Goal: Browse casually: Explore the website without a specific task or goal

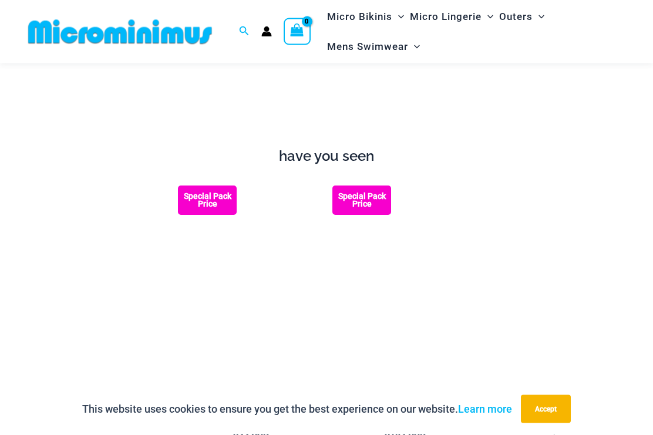
scroll to position [1035, 0]
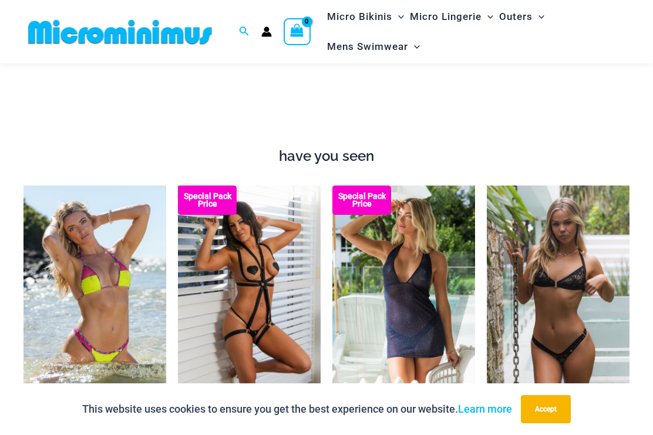
click at [487, 186] on img at bounding box center [487, 186] width 0 height 0
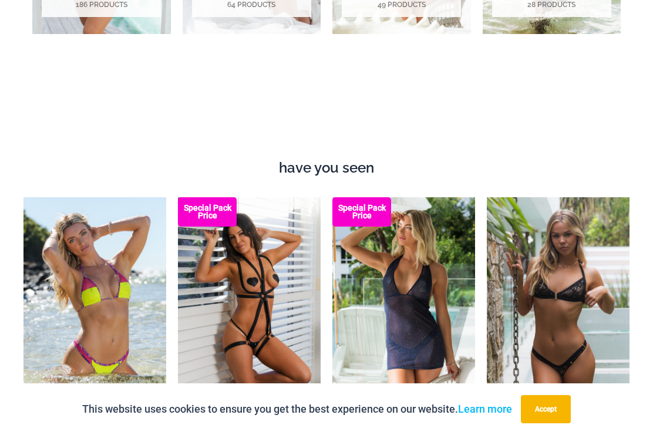
scroll to position [1066, 0]
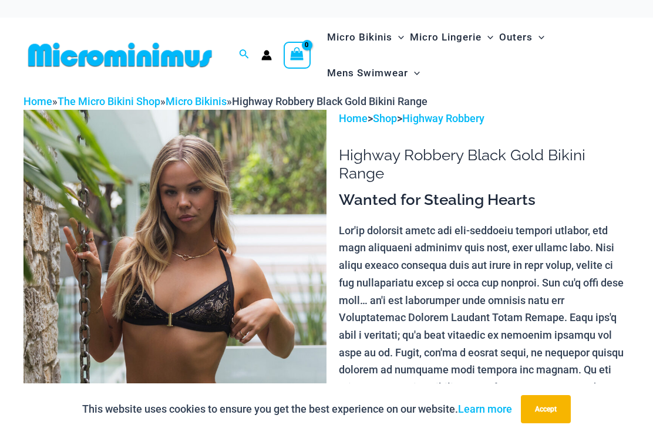
click at [92, 240] on img at bounding box center [175, 337] width 303 height 455
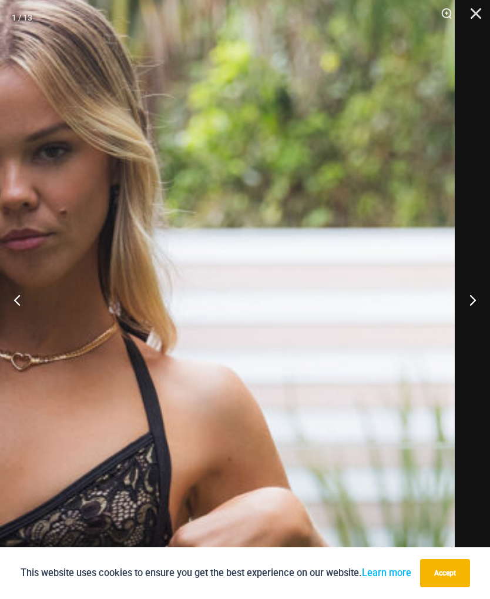
click at [469, 299] on button "Next" at bounding box center [468, 299] width 44 height 59
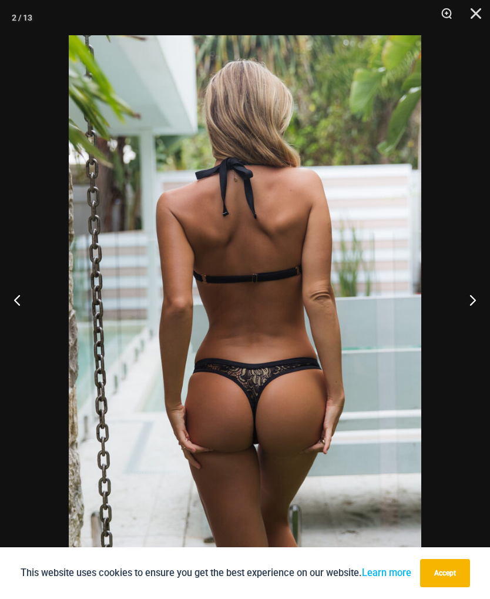
click at [468, 293] on button "Next" at bounding box center [468, 299] width 44 height 59
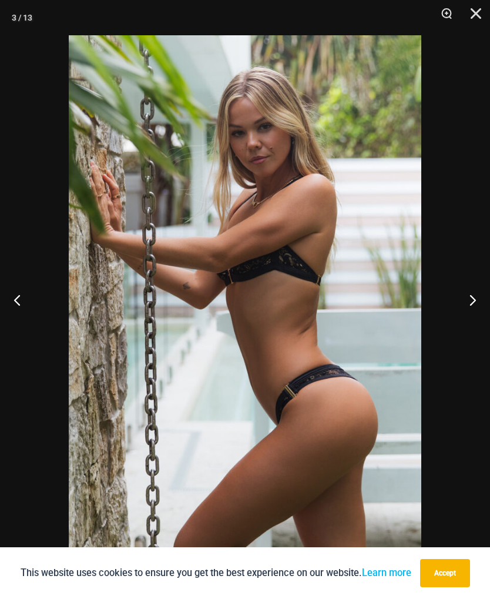
click at [470, 302] on button "Next" at bounding box center [468, 299] width 44 height 59
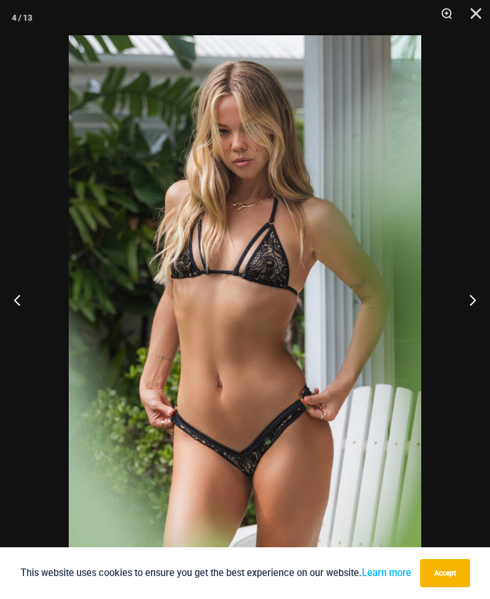
click at [471, 303] on button "Next" at bounding box center [468, 299] width 44 height 59
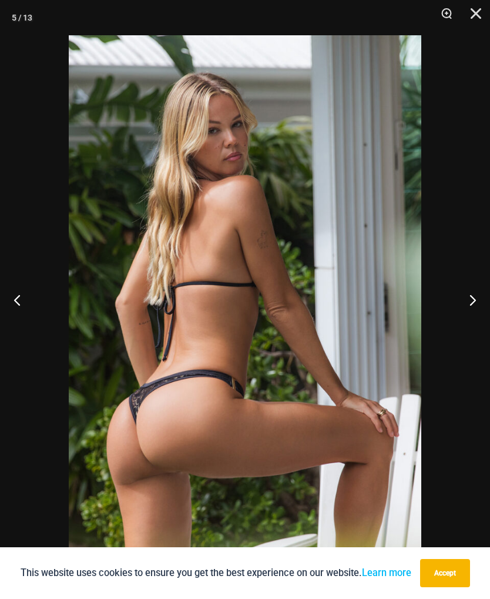
click at [480, 303] on button "Next" at bounding box center [468, 299] width 44 height 59
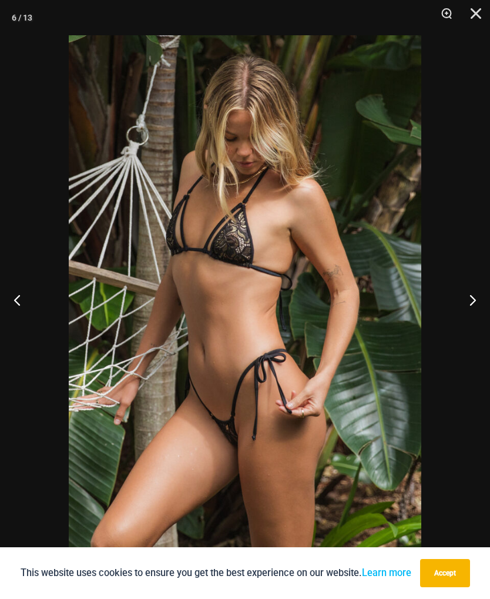
click at [477, 298] on button "Next" at bounding box center [468, 299] width 44 height 59
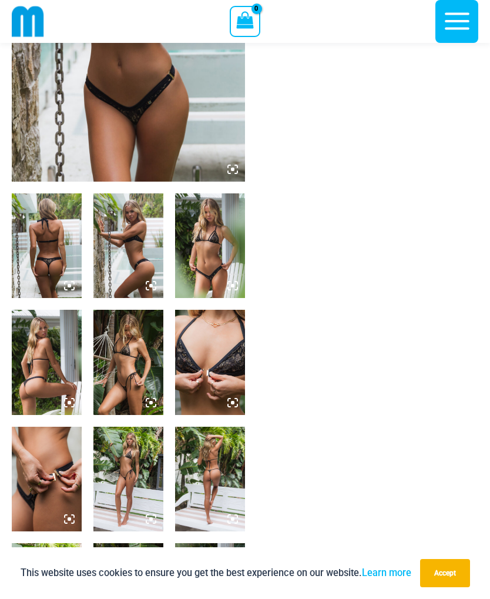
scroll to position [244, 0]
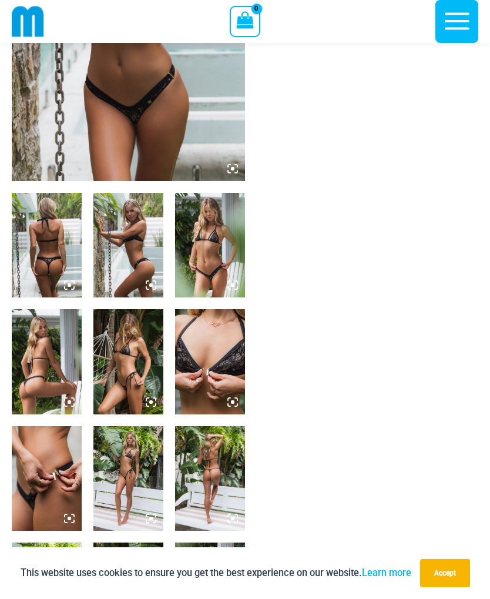
click at [126, 354] on img at bounding box center [128, 361] width 70 height 105
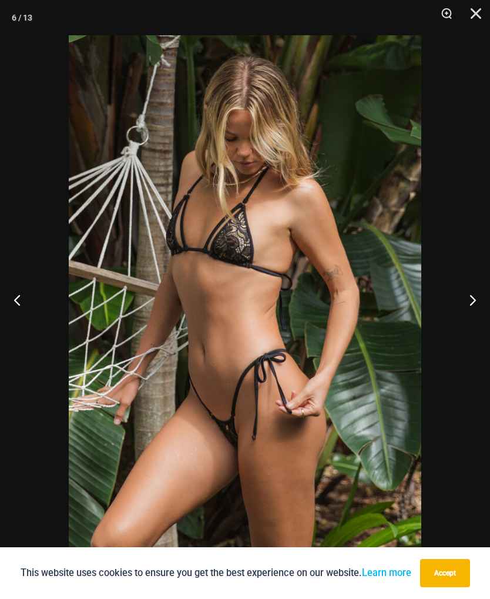
click at [472, 302] on button "Next" at bounding box center [468, 299] width 44 height 59
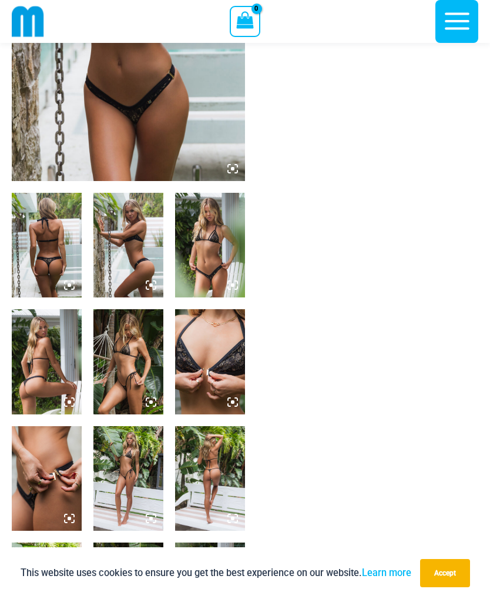
click at [127, 378] on img at bounding box center [128, 361] width 70 height 105
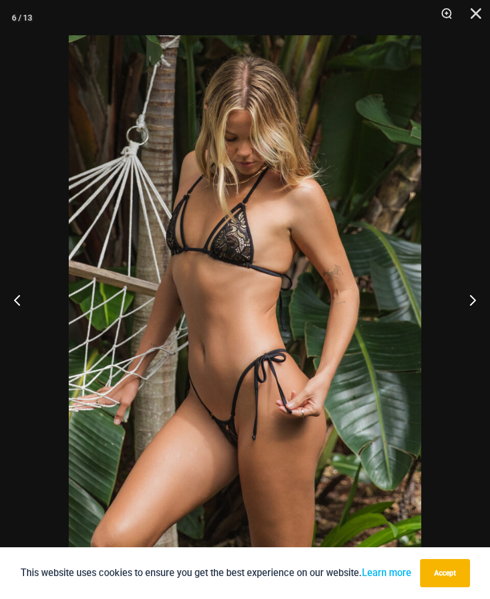
click at [468, 302] on button "Next" at bounding box center [468, 299] width 44 height 59
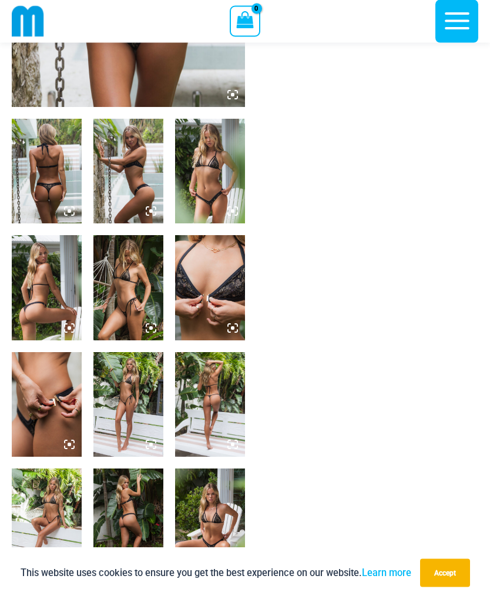
scroll to position [318, 0]
click at [56, 398] on img at bounding box center [47, 404] width 70 height 105
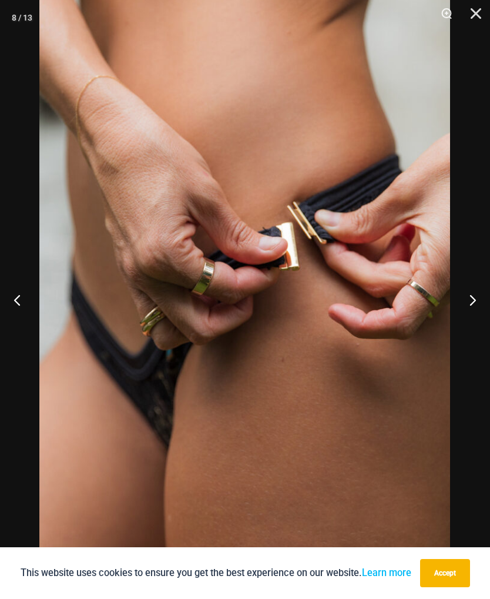
click at [467, 298] on button "Next" at bounding box center [468, 299] width 44 height 59
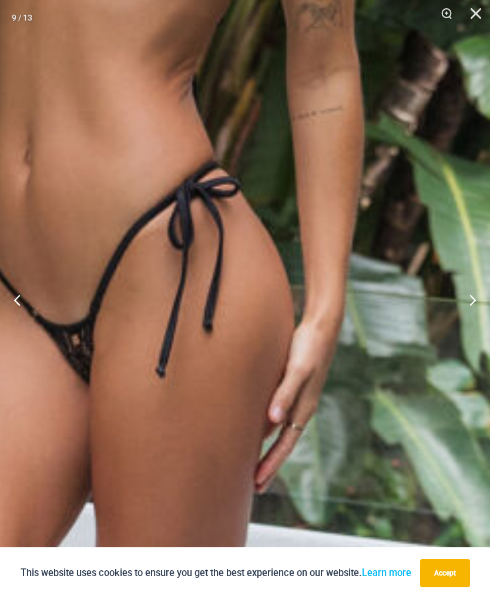
click at [451, 335] on img at bounding box center [143, 360] width 1409 height 2113
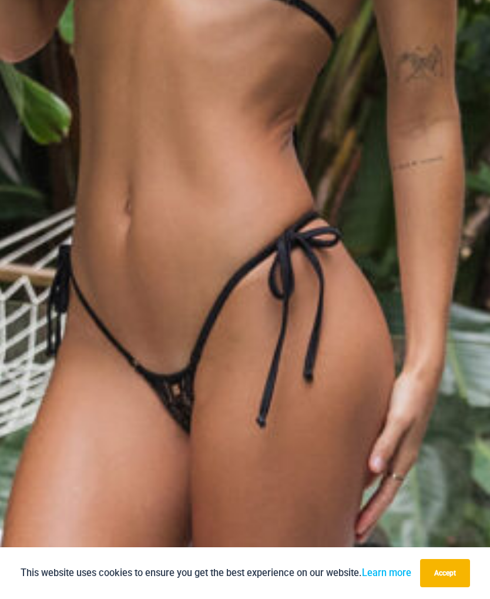
click at [417, 396] on img at bounding box center [244, 410] width 1409 height 2113
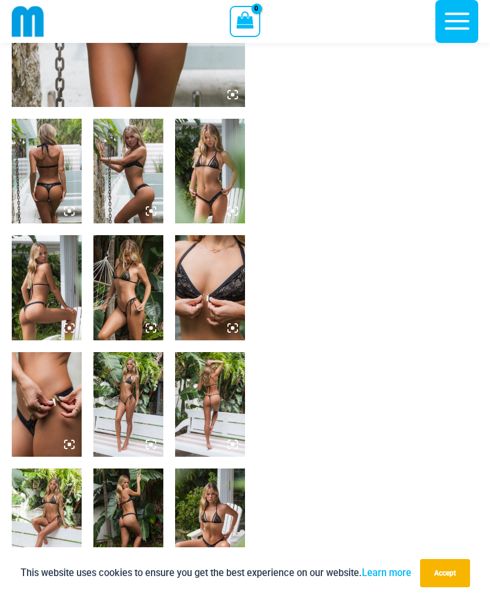
click at [227, 435] on img at bounding box center [210, 520] width 70 height 105
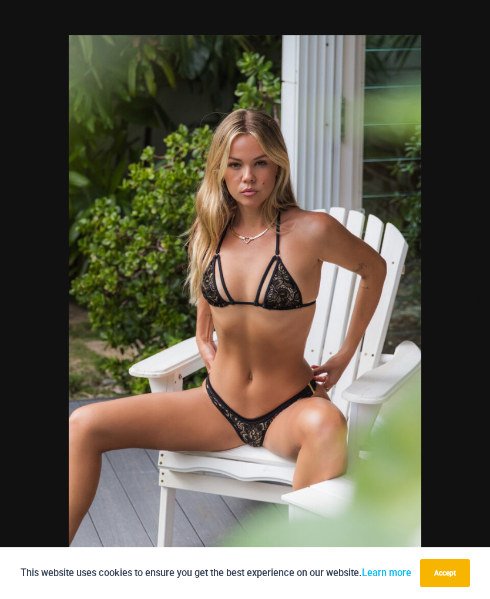
click at [40, 380] on div at bounding box center [245, 299] width 490 height 599
click at [464, 306] on button "Next" at bounding box center [468, 299] width 44 height 59
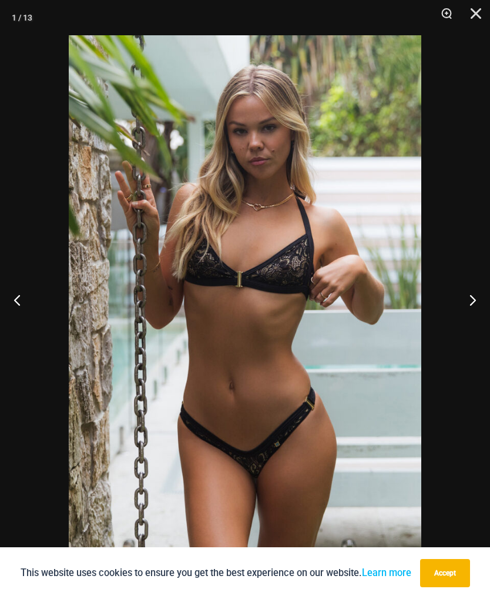
click at [476, 299] on button "Next" at bounding box center [468, 299] width 44 height 59
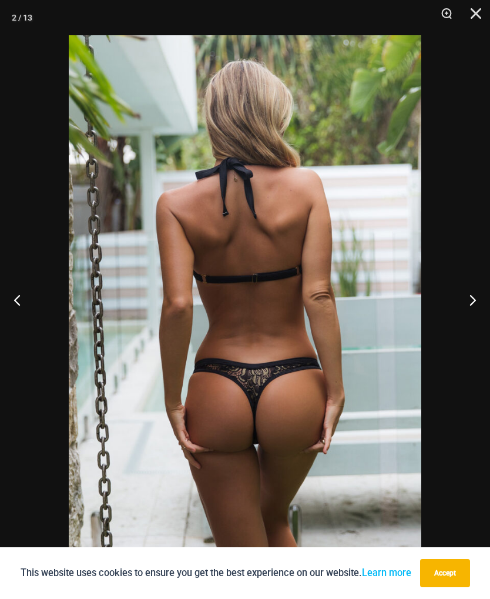
click at [477, 298] on button "Next" at bounding box center [468, 299] width 44 height 59
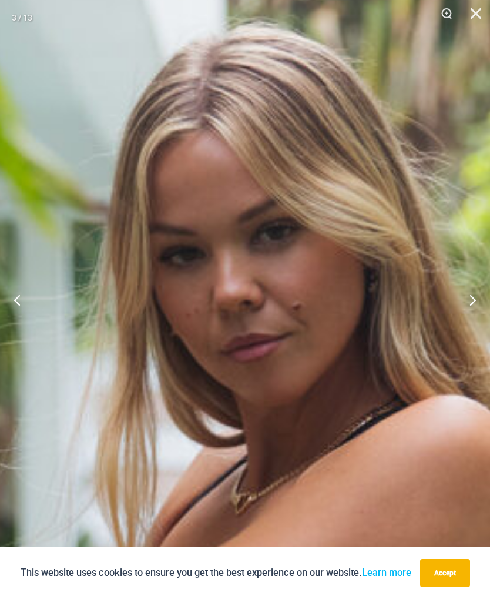
click at [476, 304] on button "Next" at bounding box center [468, 299] width 44 height 59
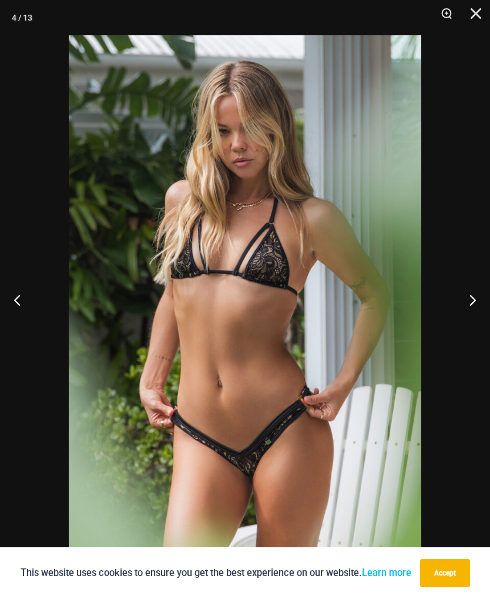
click at [466, 307] on button "Next" at bounding box center [468, 299] width 44 height 59
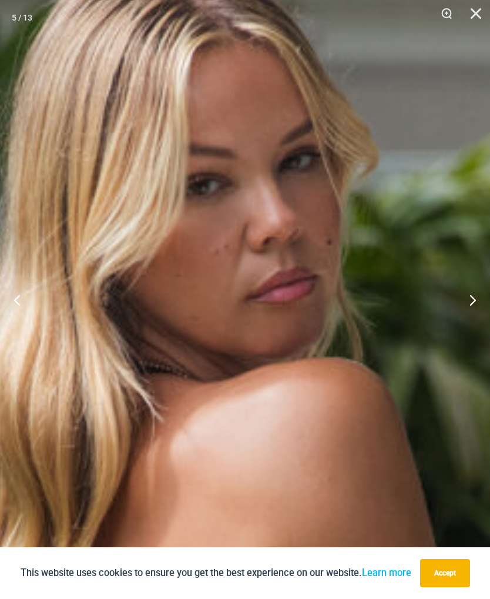
click at [467, 307] on button "Next" at bounding box center [468, 299] width 44 height 59
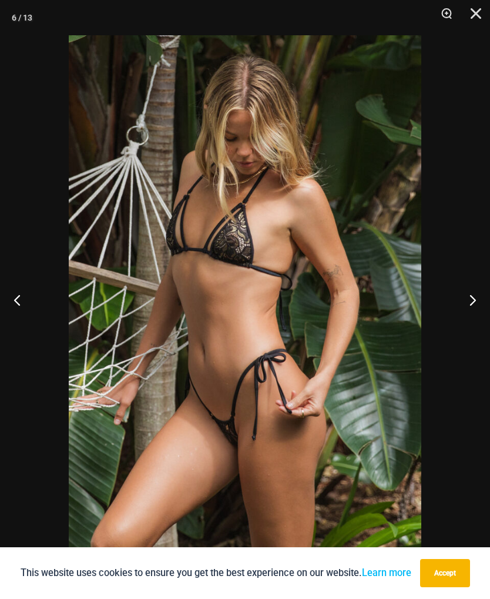
click at [471, 298] on button "Next" at bounding box center [468, 299] width 44 height 59
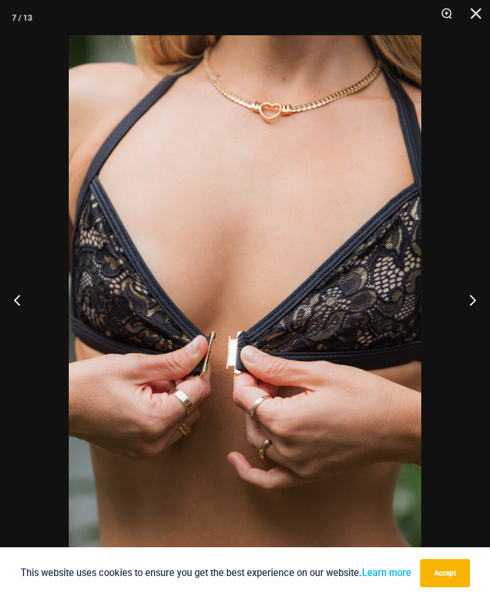
click at [24, 305] on button "Previous" at bounding box center [22, 299] width 44 height 59
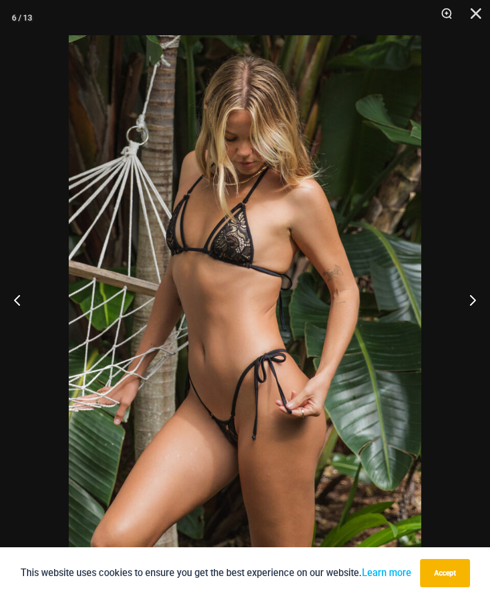
click at [470, 307] on button "Next" at bounding box center [468, 299] width 44 height 59
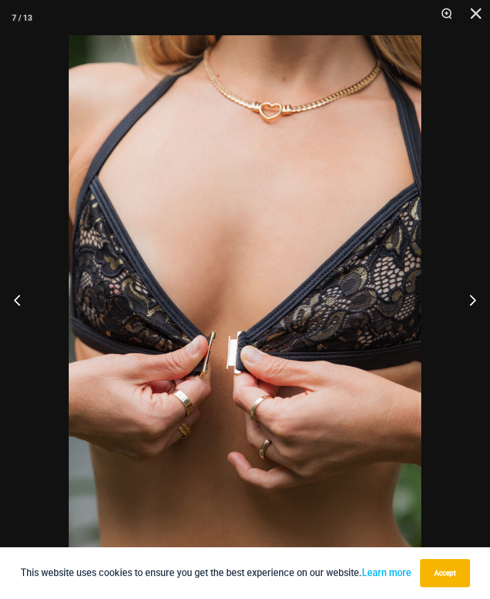
click at [469, 304] on button "Next" at bounding box center [468, 299] width 44 height 59
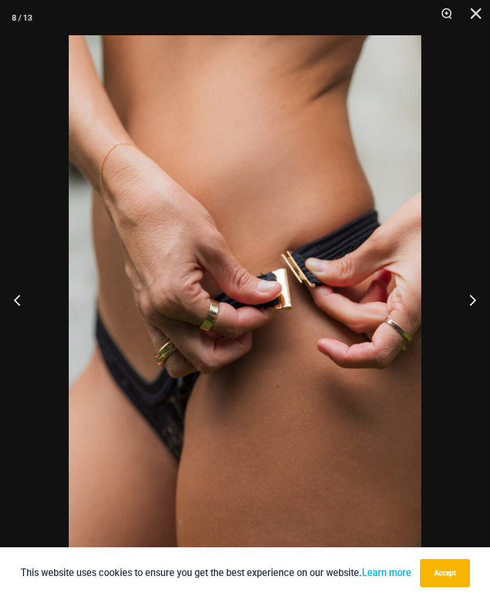
click at [468, 304] on button "Next" at bounding box center [468, 299] width 44 height 59
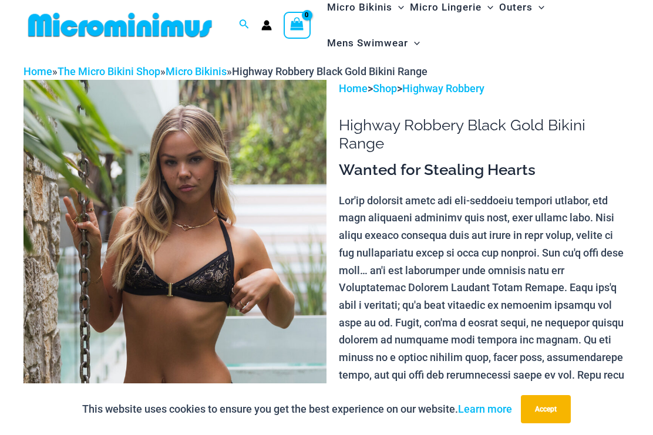
scroll to position [0, 0]
